Goal: Transaction & Acquisition: Purchase product/service

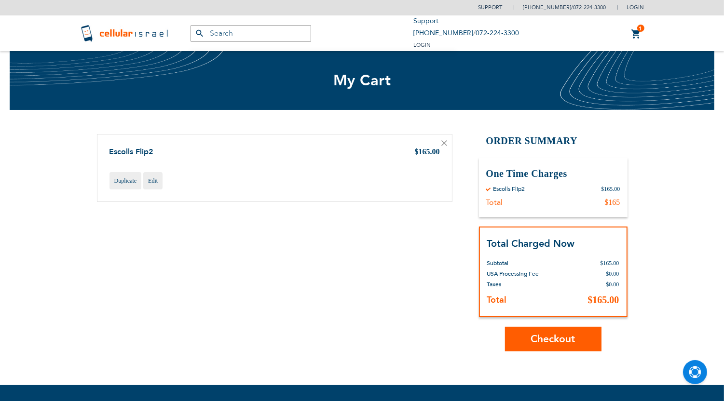
type input "[EMAIL_ADDRESS][DOMAIN_NAME]"
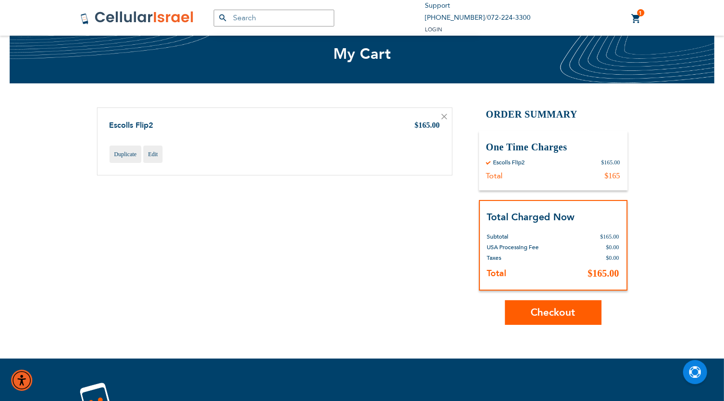
scroll to position [64, 0]
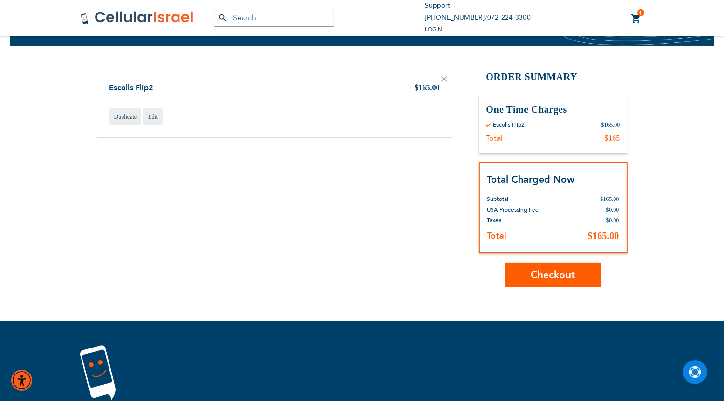
click at [544, 279] on span "Checkout" at bounding box center [553, 275] width 44 height 14
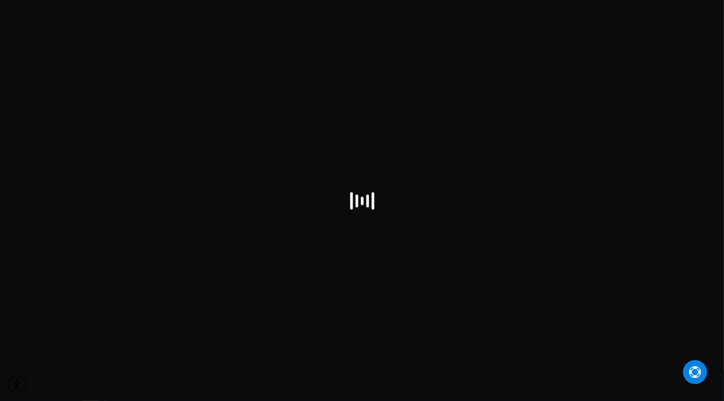
type input "[EMAIL_ADDRESS][DOMAIN_NAME]"
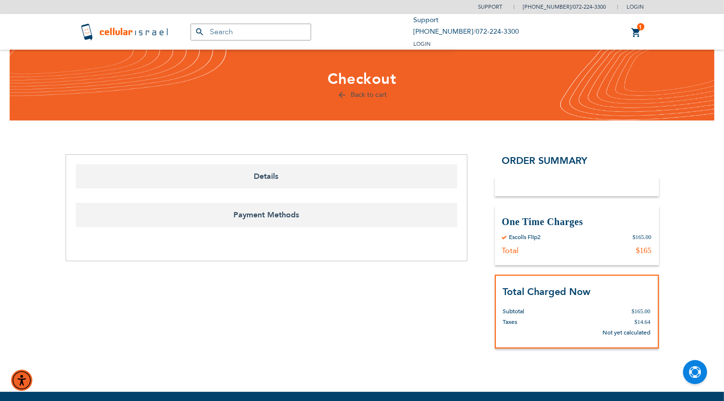
type input "[EMAIL_ADDRESS][DOMAIN_NAME]"
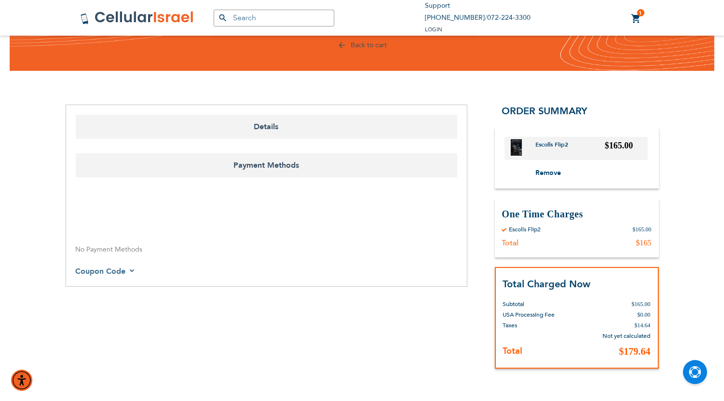
scroll to position [128, 0]
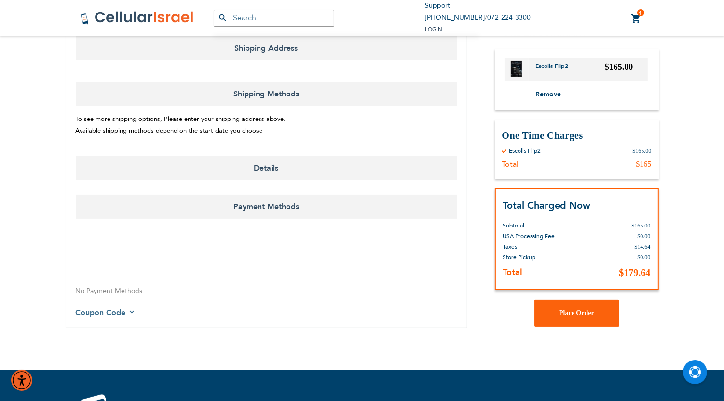
select select "US"
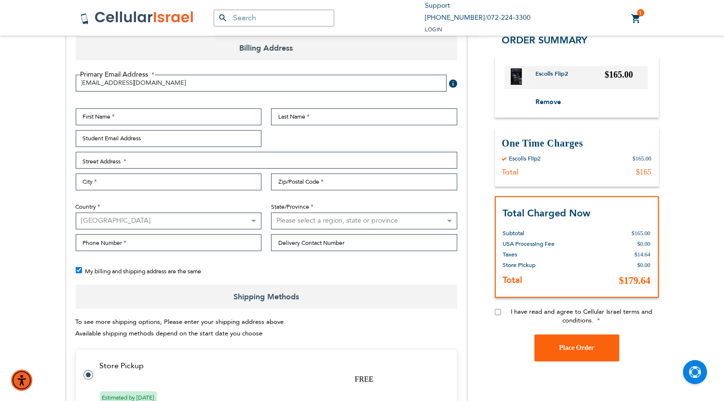
checkbox input "false"
select select "US"
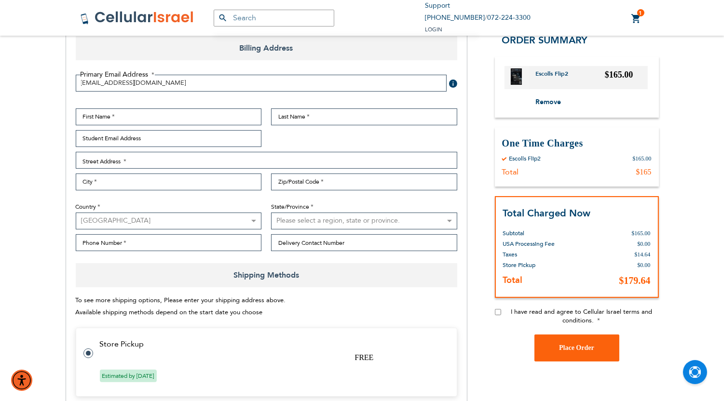
scroll to position [161, 0]
